Goal: Task Accomplishment & Management: Complete application form

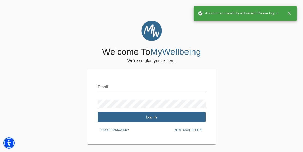
click at [149, 86] on input "text" at bounding box center [152, 87] width 108 height 8
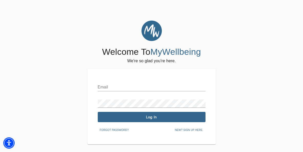
type input "[PERSON_NAME][EMAIL_ADDRESS][DOMAIN_NAME]"
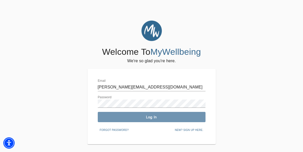
click at [144, 119] on span "Log In" at bounding box center [152, 117] width 104 height 5
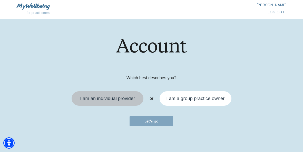
click at [121, 94] on div "I am an individual provider" at bounding box center [108, 98] width 66 height 8
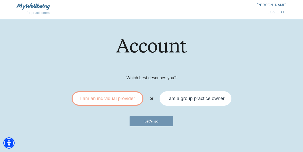
click at [145, 122] on span "Let's go" at bounding box center [152, 121] width 40 height 5
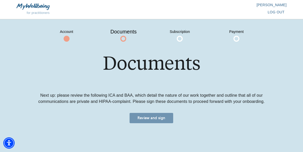
click at [150, 117] on span "Review and sign" at bounding box center [152, 117] width 40 height 5
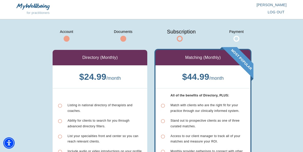
click at [157, 44] on div "Account Documents Subscription Payment" at bounding box center [151, 38] width 239 height 22
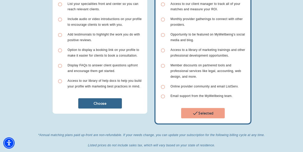
scroll to position [144, 0]
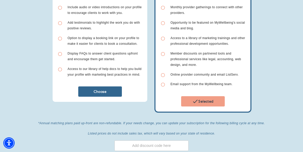
click at [165, 142] on input "text" at bounding box center [152, 145] width 74 height 11
type input "t"
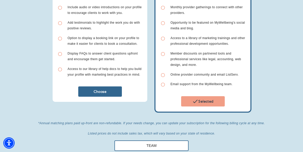
type input "TEAM"
click at [134, 125] on span "*Annual matching plans paid up-front are non-refundable. If your needs change, …" at bounding box center [151, 128] width 227 height 15
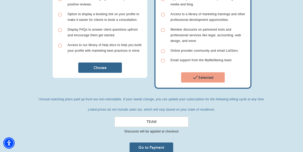
scroll to position [175, 0]
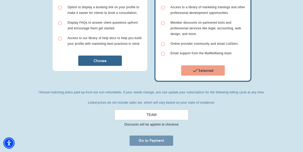
click at [142, 139] on span "Go to Payment" at bounding box center [152, 140] width 40 height 5
